Goal: Information Seeking & Learning: Understand process/instructions

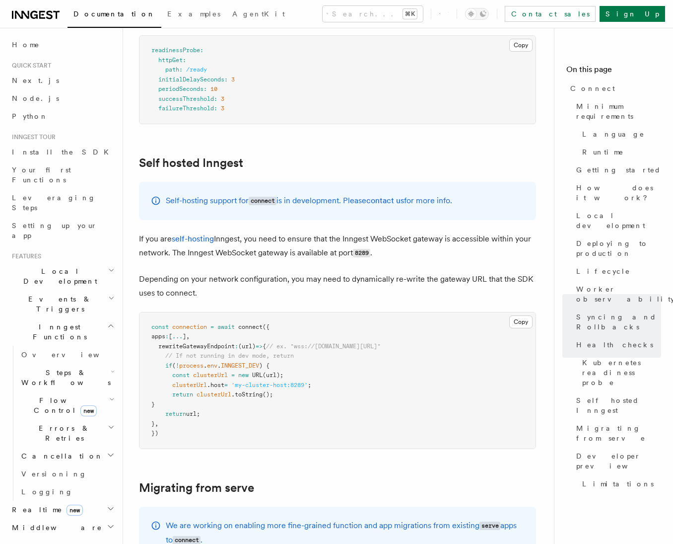
scroll to position [4834, 0]
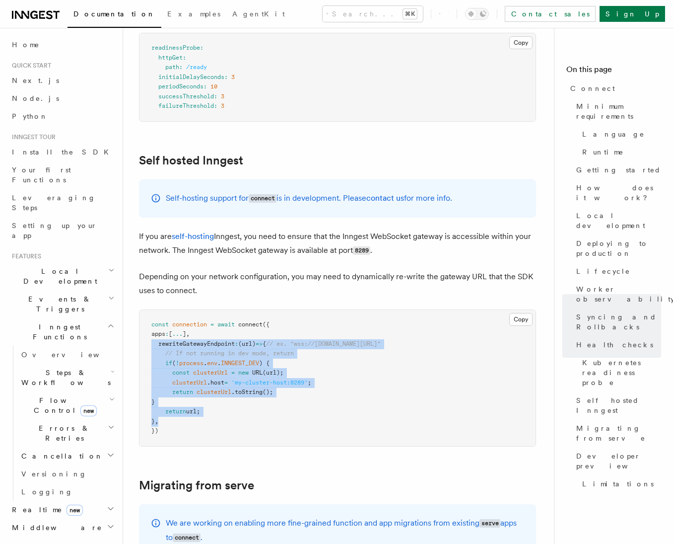
drag, startPoint x: 167, startPoint y: 362, endPoint x: 130, endPoint y: 287, distance: 84.0
copy code "rewriteGatewayEndpoint : (url) => { // ex. "wss://[DOMAIN_NAME][URL]" // If not…"
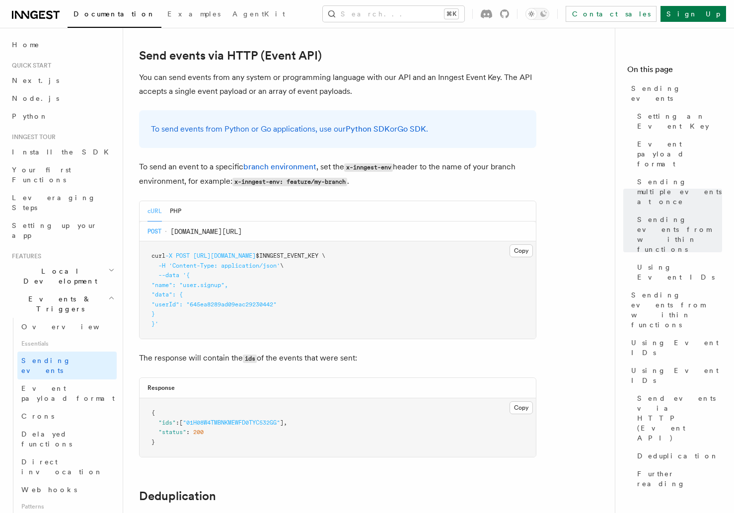
scroll to position [2065, 0]
drag, startPoint x: 262, startPoint y: 245, endPoint x: 324, endPoint y: 246, distance: 62.1
click at [324, 253] on span "$INNGEST_EVENT_KEY \" at bounding box center [291, 256] width 70 height 7
copy span "INNGEST_EVENT_KEY"
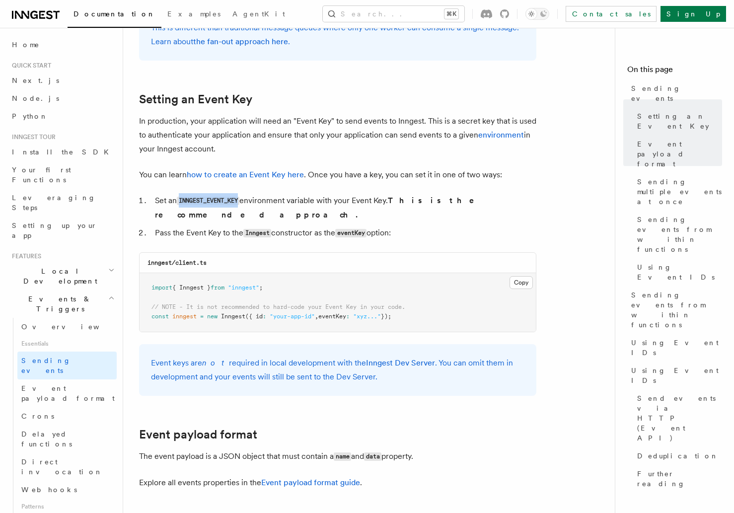
scroll to position [668, 0]
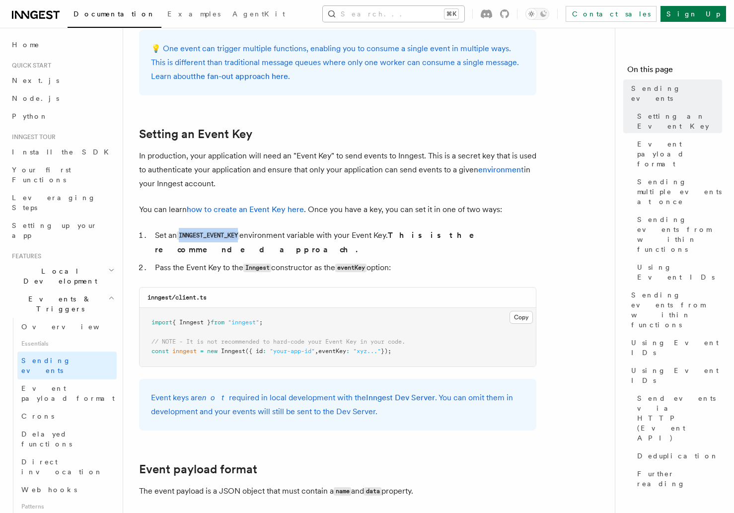
click at [424, 18] on button "Search... ⌘K" at bounding box center [394, 14] width 142 height 16
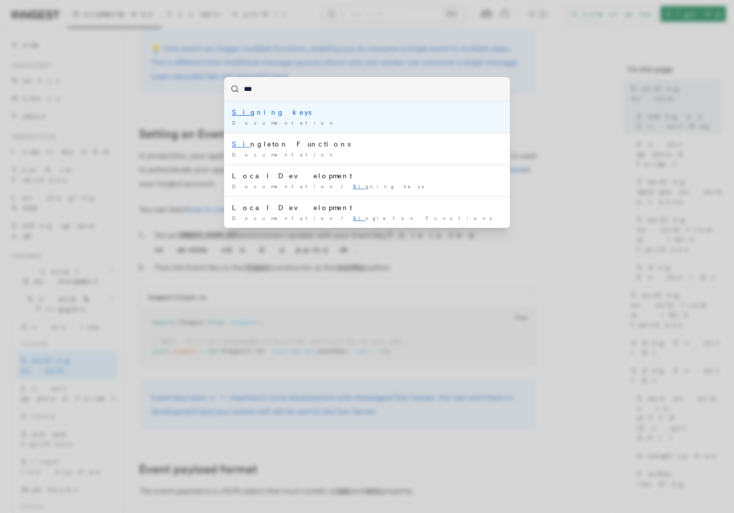
type input "****"
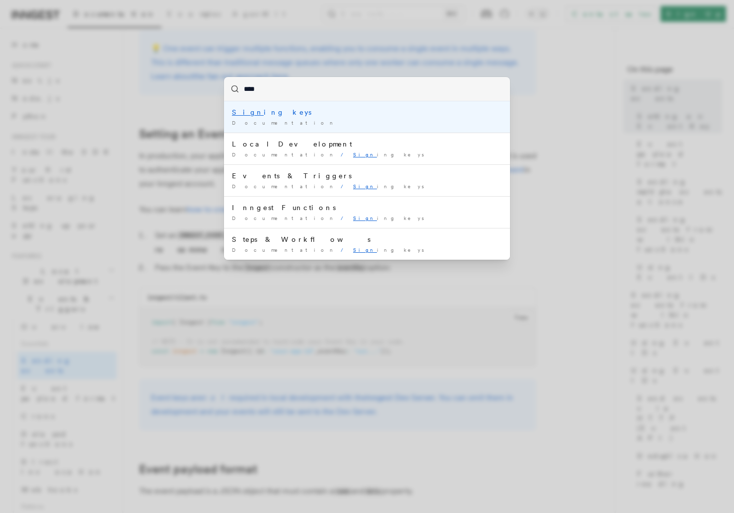
click at [259, 112] on div "Sign ing keys" at bounding box center [367, 112] width 270 height 10
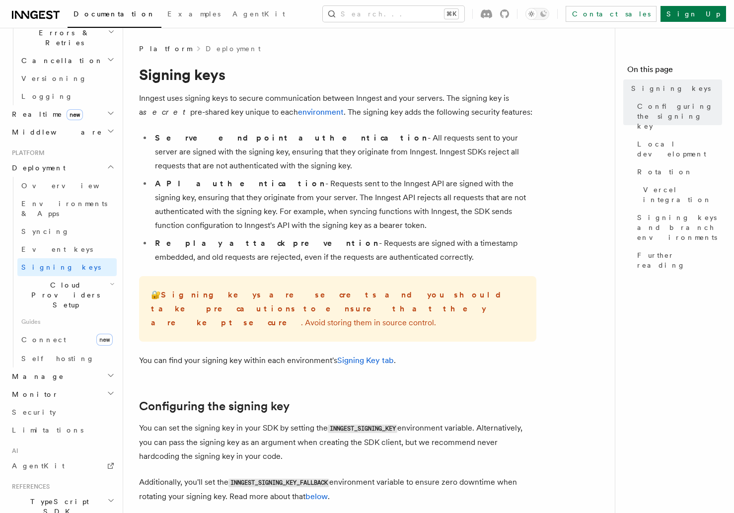
scroll to position [442, 0]
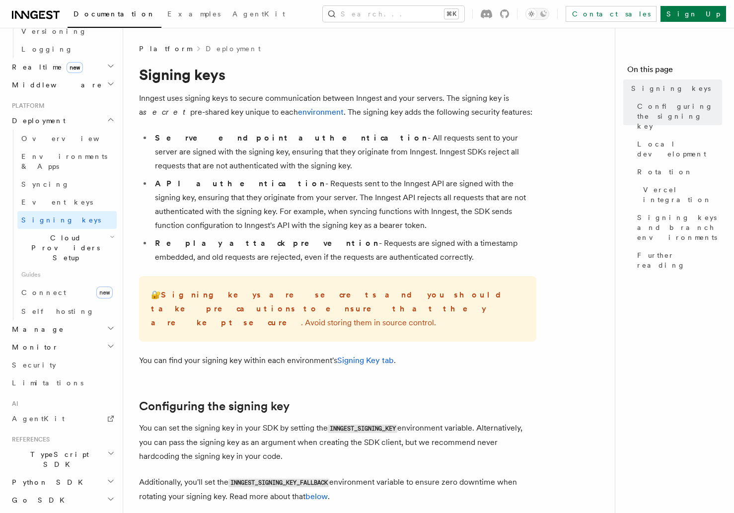
click at [65, 338] on h2 "Monitor" at bounding box center [62, 347] width 109 height 18
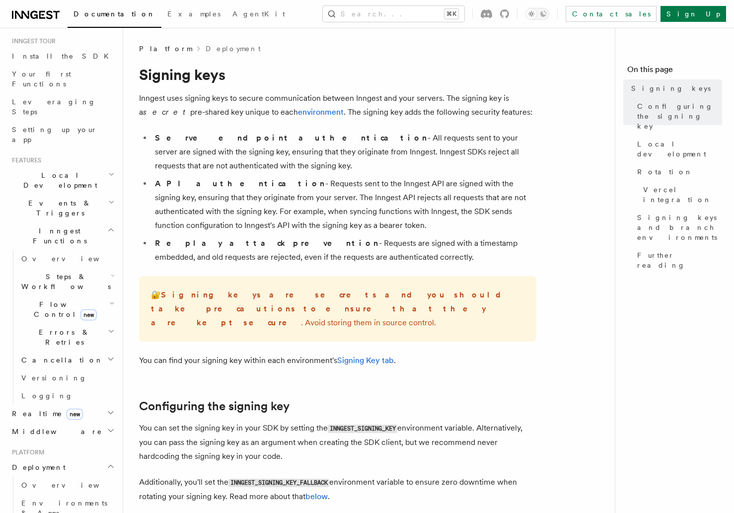
scroll to position [0, 0]
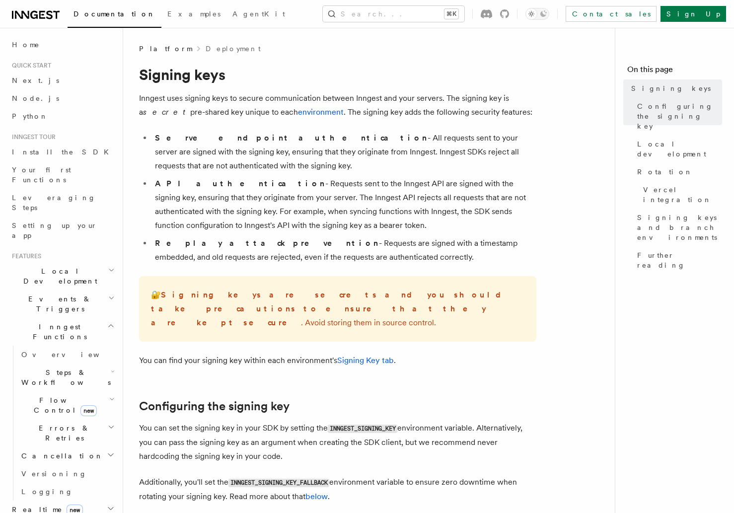
click at [99, 14] on span "Documentation" at bounding box center [114, 14] width 82 height 8
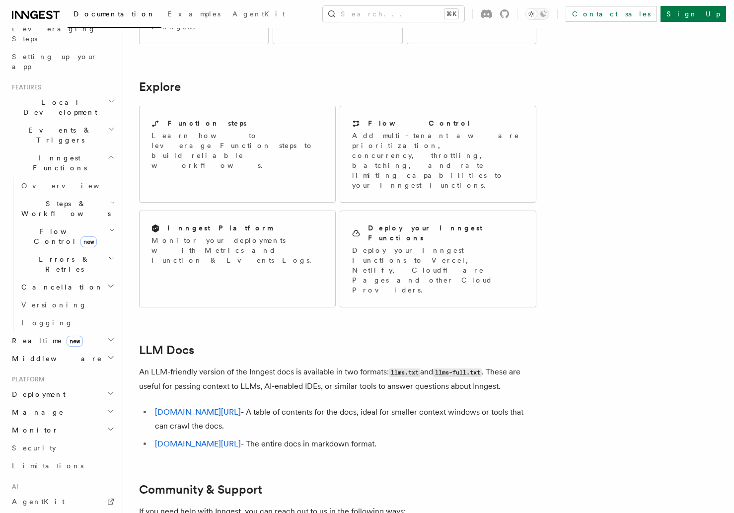
scroll to position [282, 0]
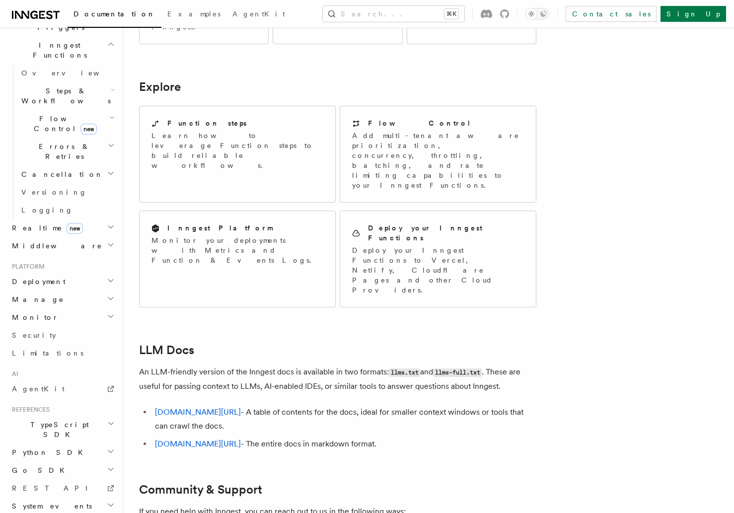
click at [68, 273] on h2 "Deployment" at bounding box center [62, 282] width 109 height 18
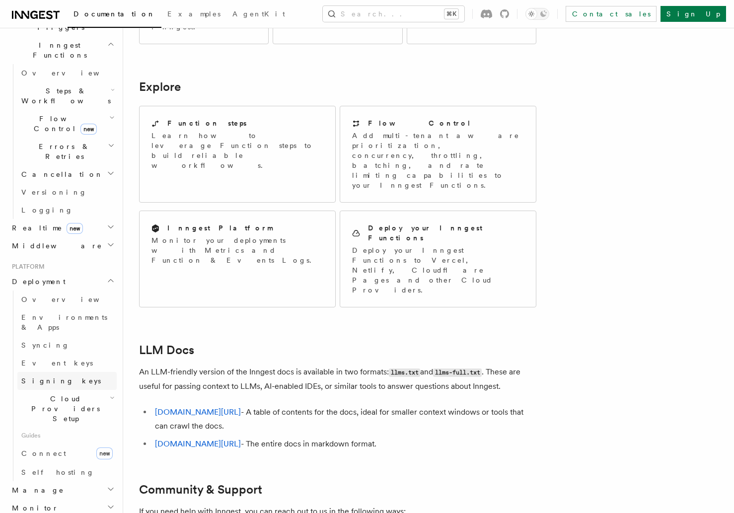
click at [39, 376] on span "Signing keys" at bounding box center [60, 381] width 79 height 10
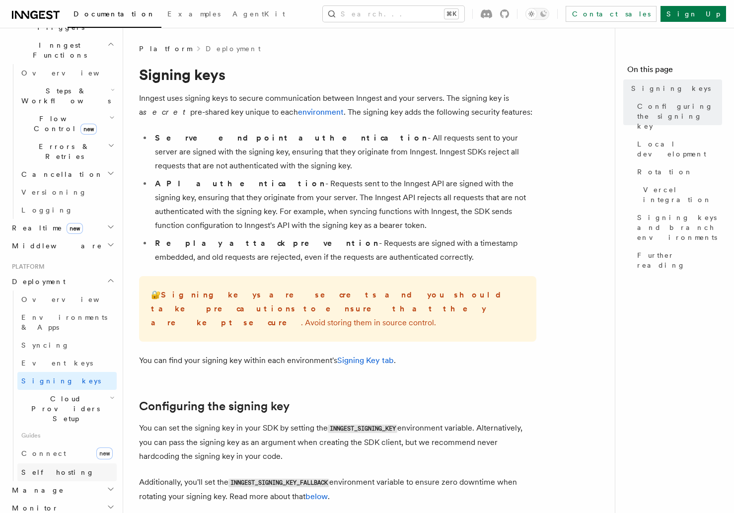
click at [47, 468] on span "Self hosting" at bounding box center [57, 472] width 73 height 8
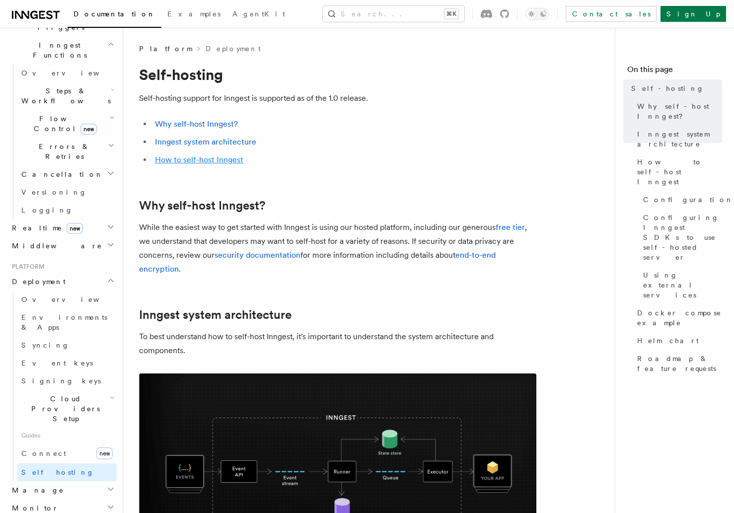
click at [178, 163] on link "How to self-host Inngest" at bounding box center [199, 159] width 88 height 9
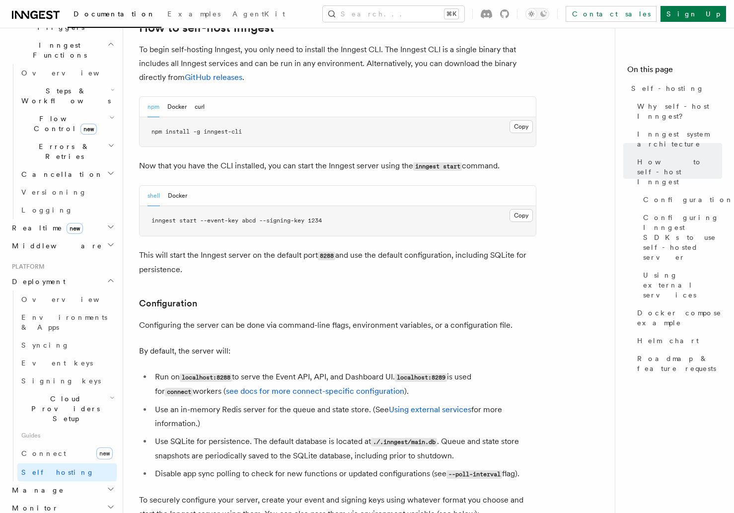
scroll to position [1022, 0]
click at [177, 185] on button "Docker" at bounding box center [177, 195] width 19 height 20
